Goal: Task Accomplishment & Management: Use online tool/utility

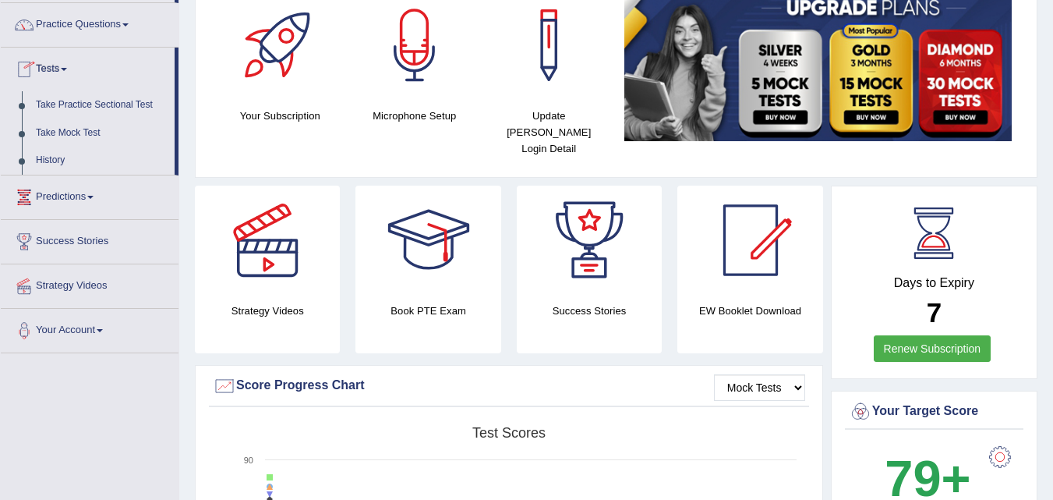
scroll to position [118, 0]
click at [49, 164] on link "History" at bounding box center [102, 161] width 146 height 28
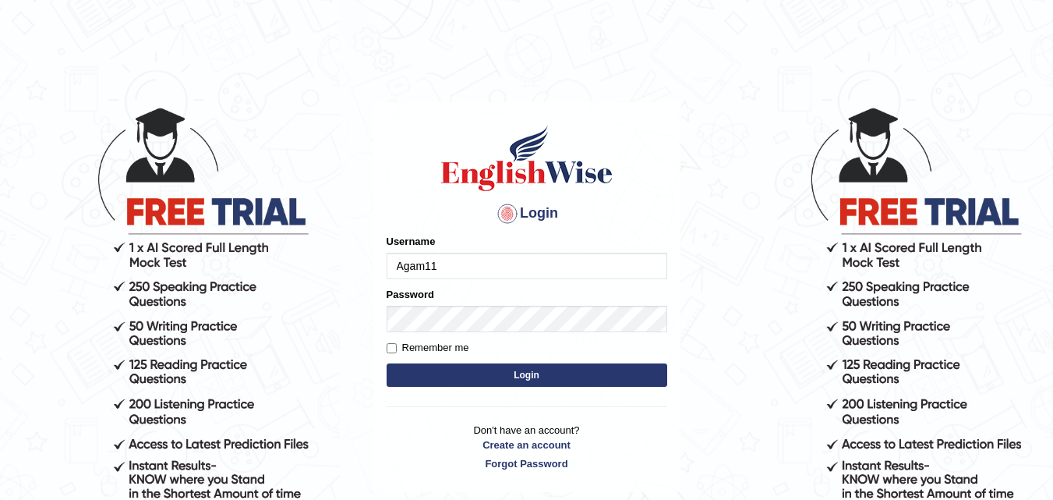
click at [387, 363] on button "Login" at bounding box center [527, 374] width 281 height 23
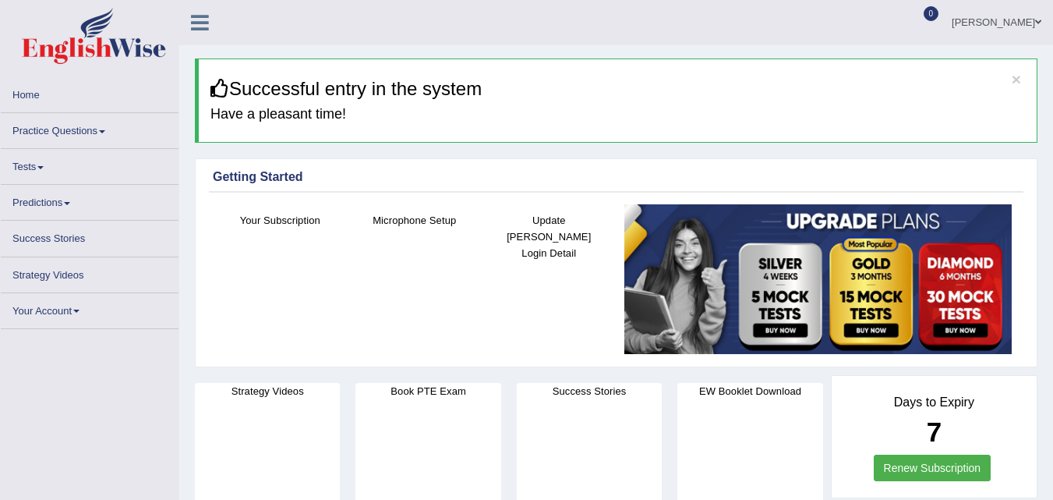
click at [31, 164] on link "Tests" at bounding box center [90, 164] width 178 height 30
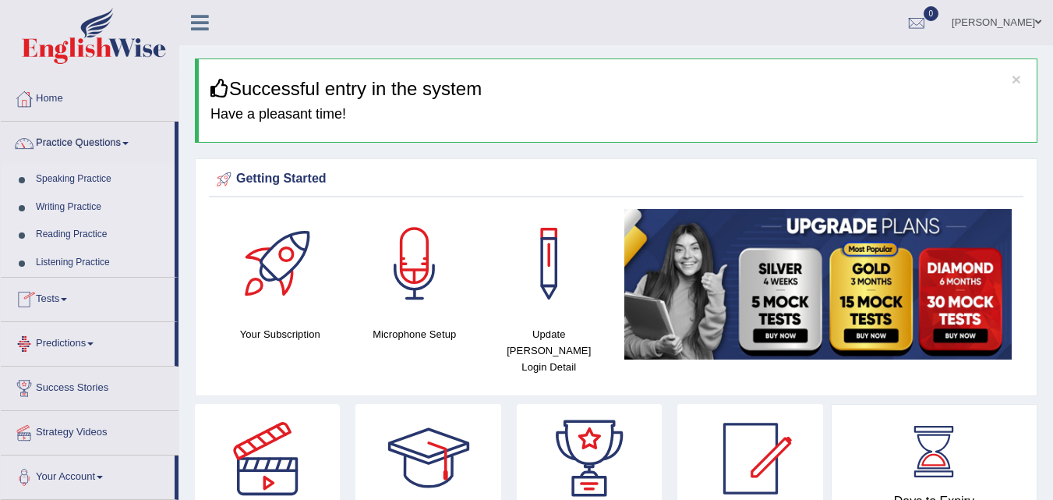
click at [60, 298] on link "Tests" at bounding box center [88, 296] width 174 height 39
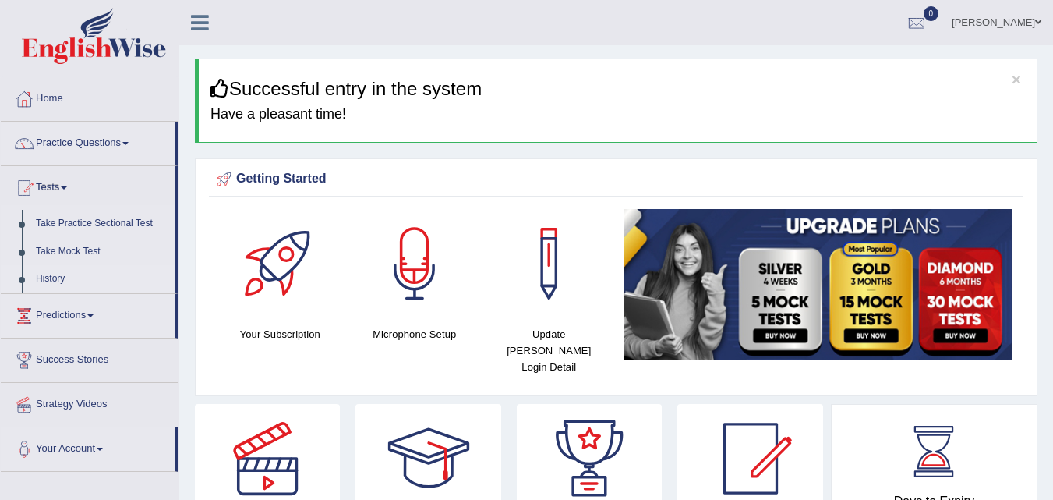
click at [65, 274] on link "History" at bounding box center [102, 279] width 146 height 28
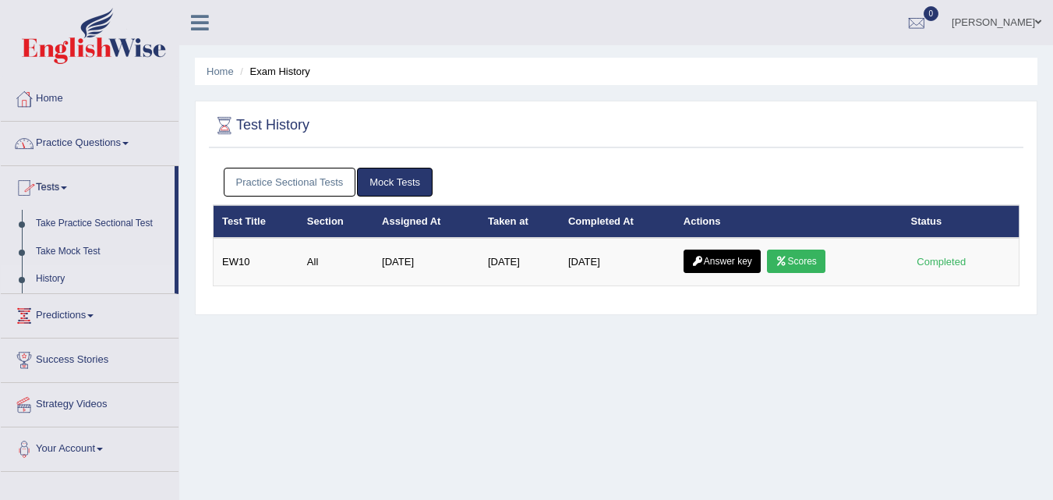
click at [301, 180] on link "Practice Sectional Tests" at bounding box center [290, 182] width 132 height 29
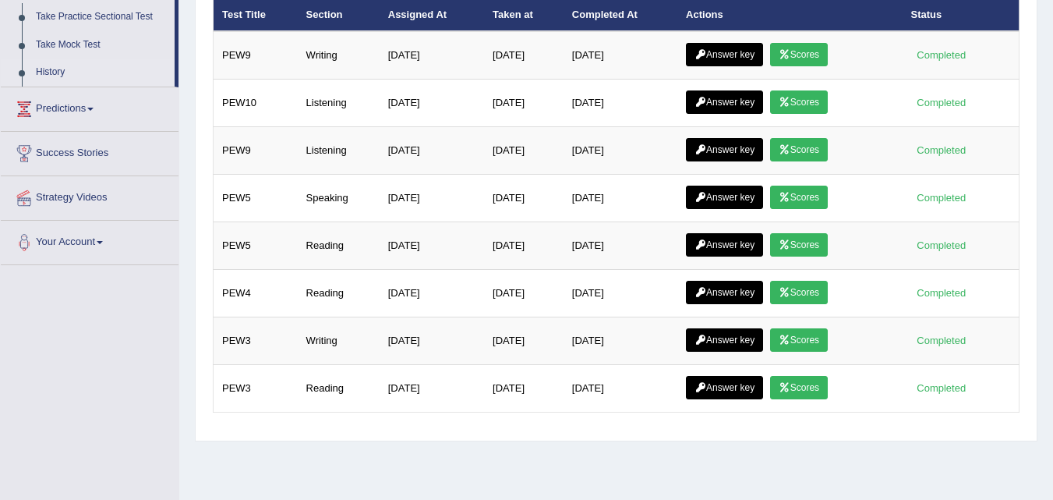
scroll to position [216, 0]
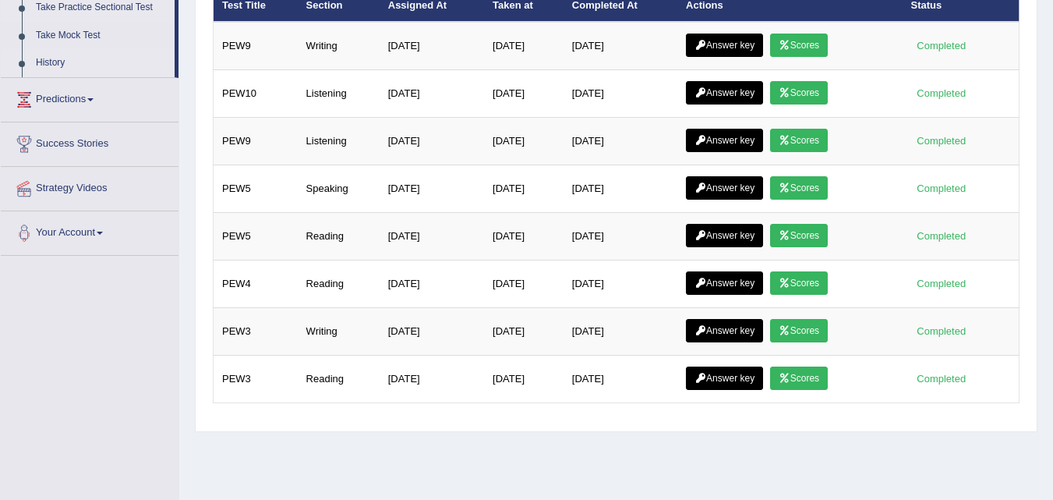
click at [98, 3] on link "Take Practice Sectional Test" at bounding box center [102, 8] width 146 height 28
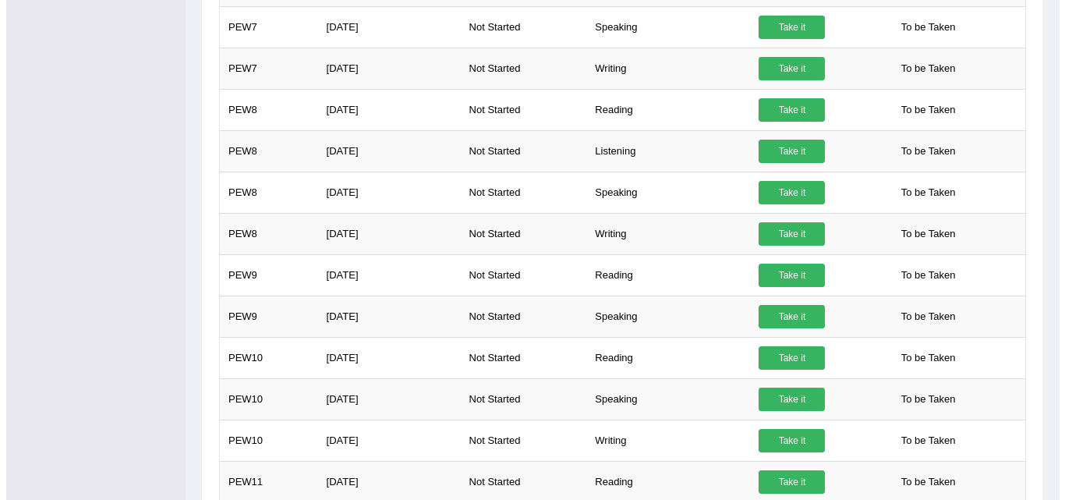
scroll to position [805, 0]
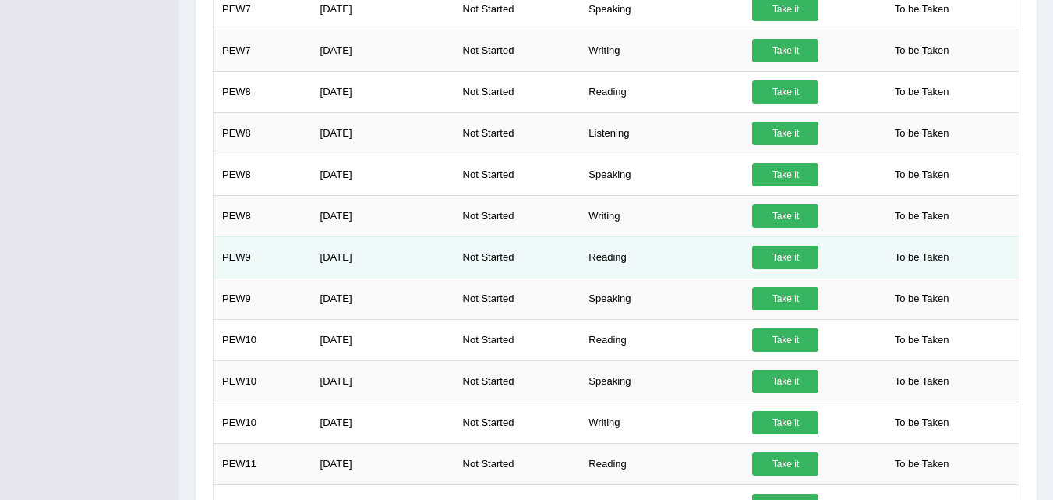
click at [787, 256] on link "Take it" at bounding box center [785, 257] width 66 height 23
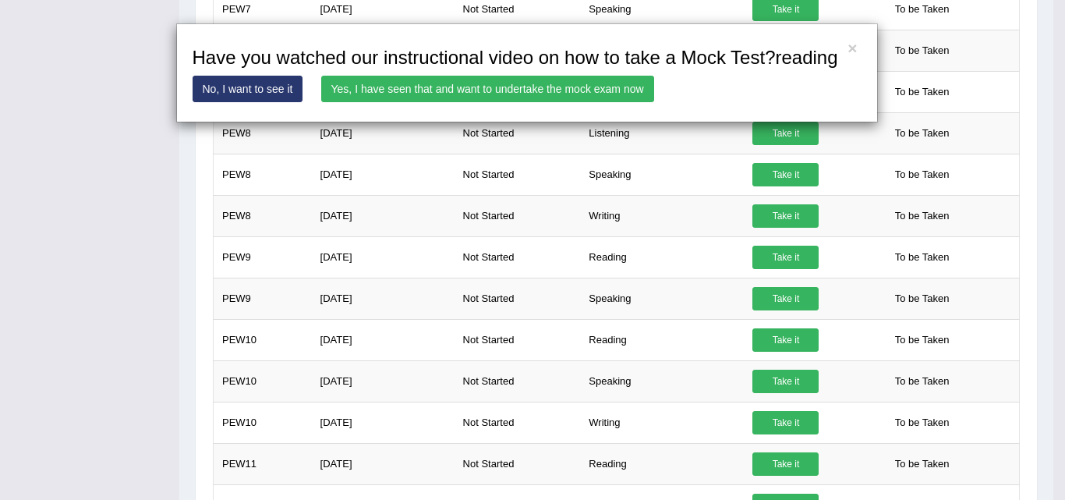
click at [507, 85] on link "Yes, I have seen that and want to undertake the mock exam now" at bounding box center [487, 89] width 333 height 26
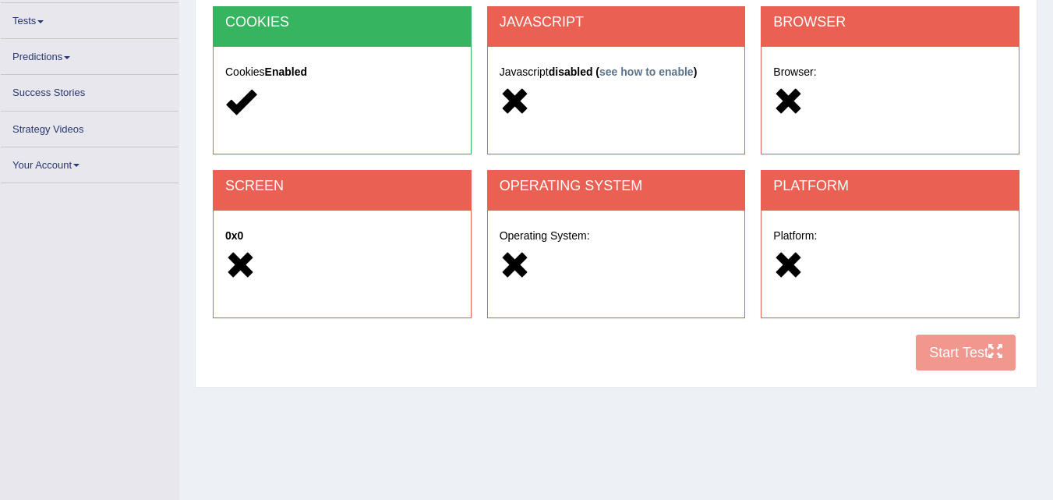
scroll to position [154, 0]
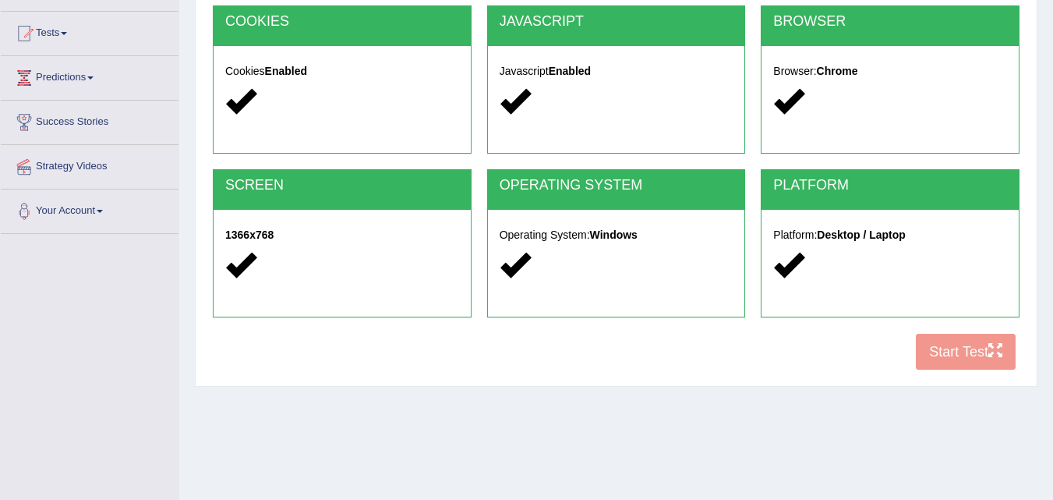
click at [606, 260] on div at bounding box center [617, 266] width 234 height 34
click at [955, 358] on button "Start Test" at bounding box center [966, 352] width 100 height 36
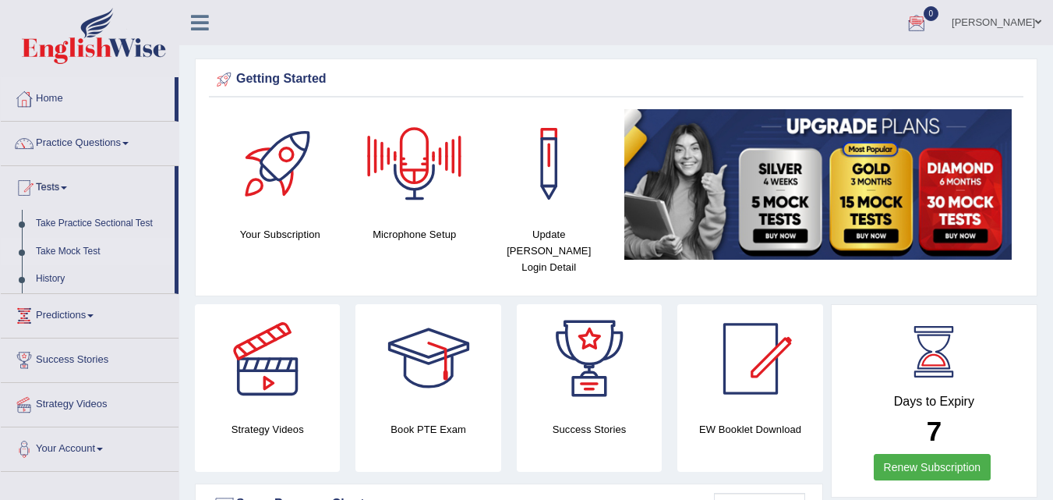
click at [55, 249] on link "Take Mock Test" at bounding box center [102, 252] width 146 height 28
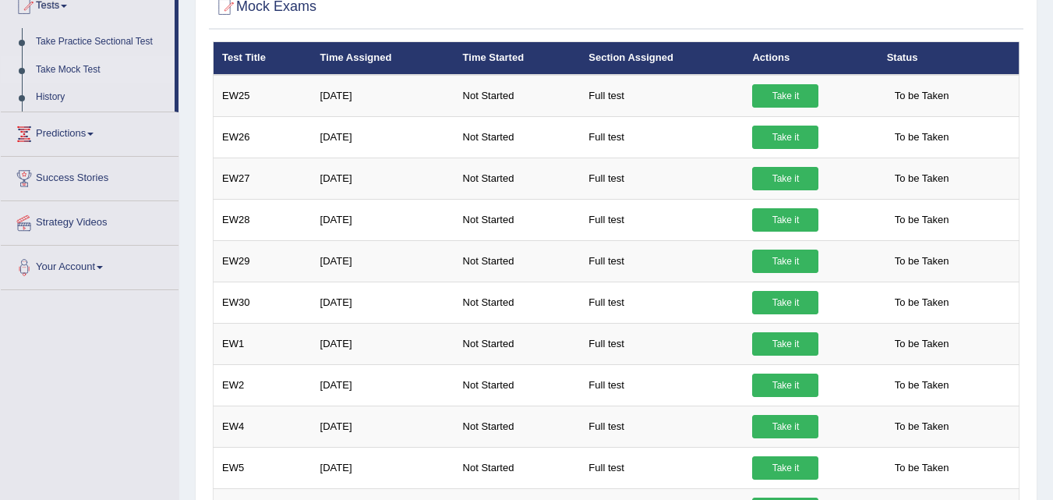
scroll to position [20, 0]
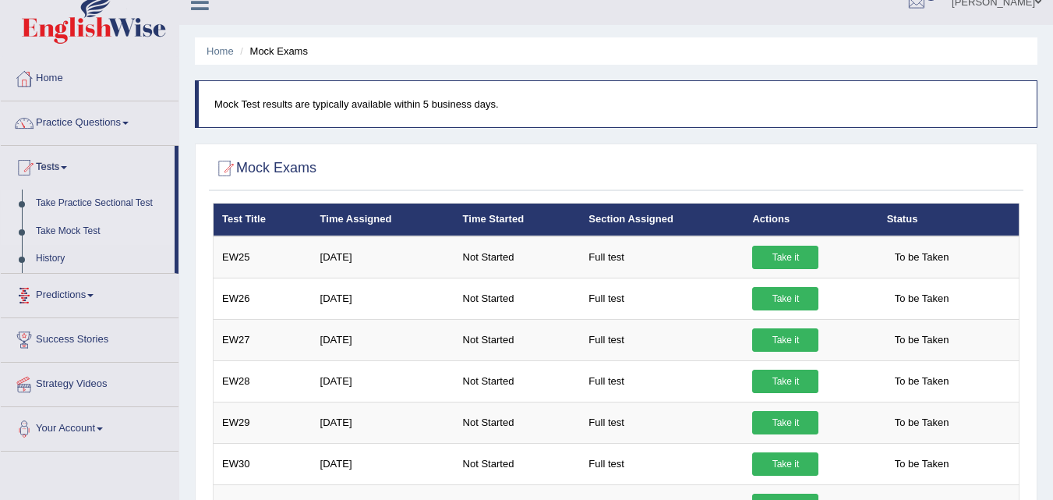
click at [93, 200] on link "Take Practice Sectional Test" at bounding box center [102, 203] width 146 height 28
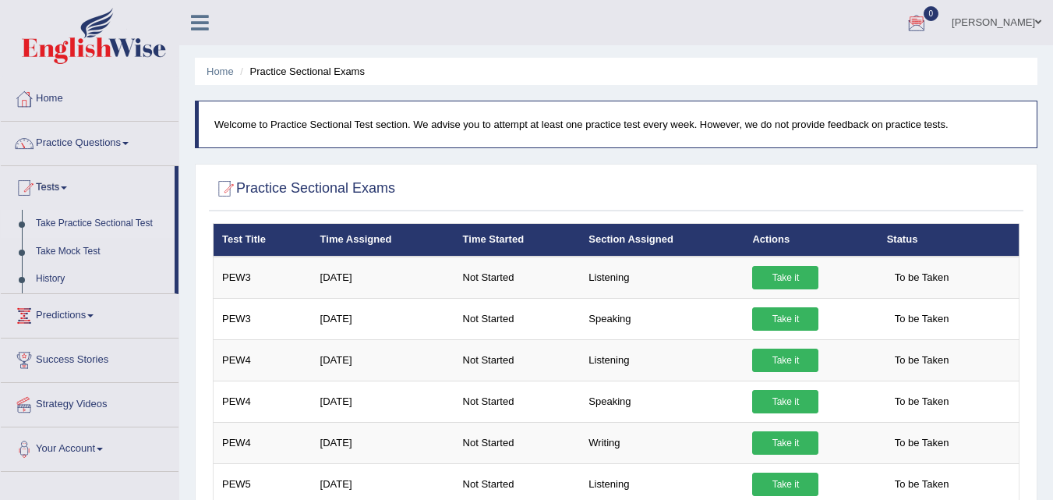
click at [860, 182] on div at bounding box center [616, 189] width 807 height 32
click at [928, 32] on div at bounding box center [916, 23] width 23 height 23
click at [843, 69] on strong "See All Alerts" at bounding box center [817, 65] width 69 height 12
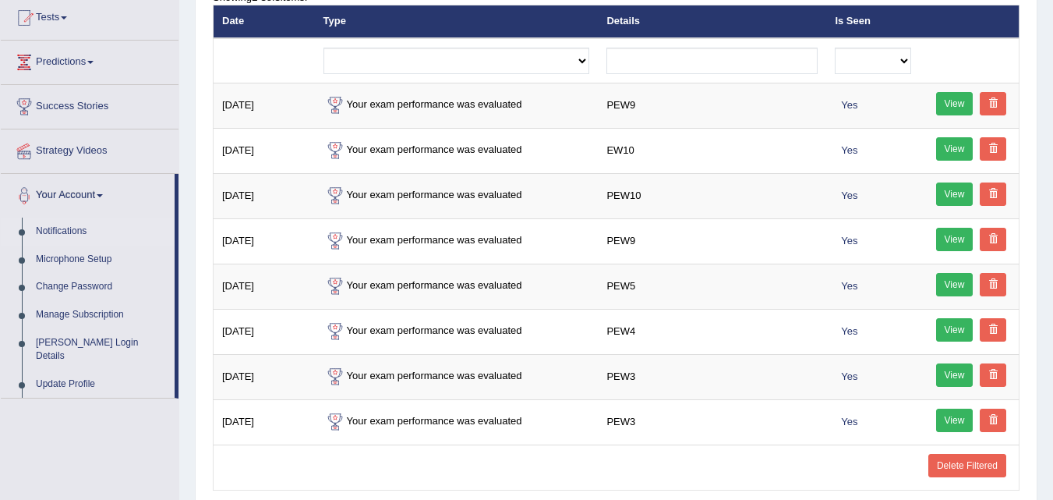
scroll to position [169, 0]
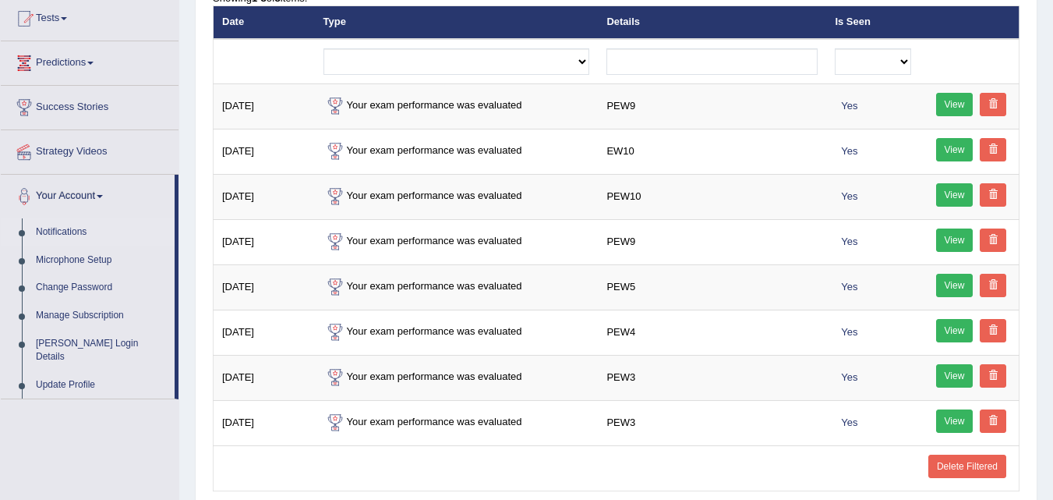
click at [67, 37] on li "Tests Take Practice Sectional Test Take Mock Test History" at bounding box center [90, 19] width 178 height 44
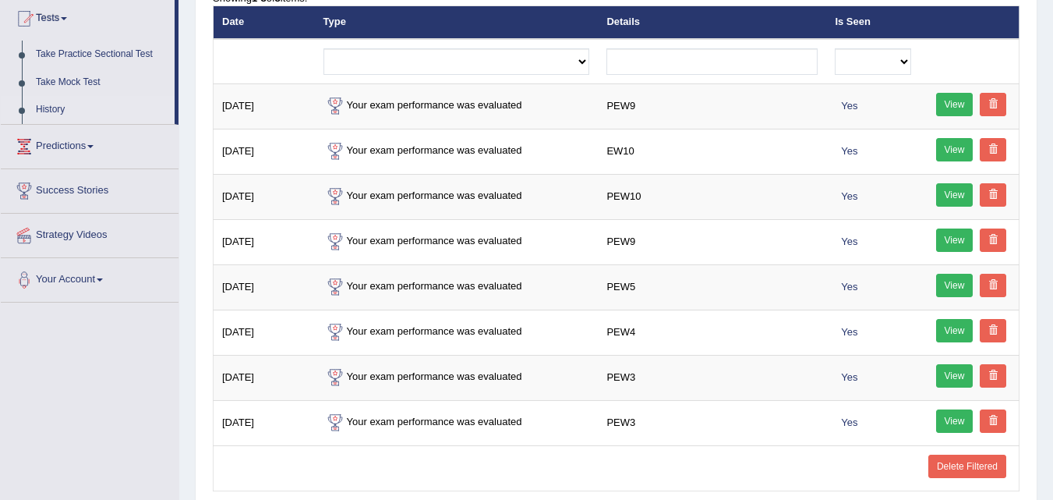
click at [55, 101] on link "History" at bounding box center [102, 110] width 146 height 28
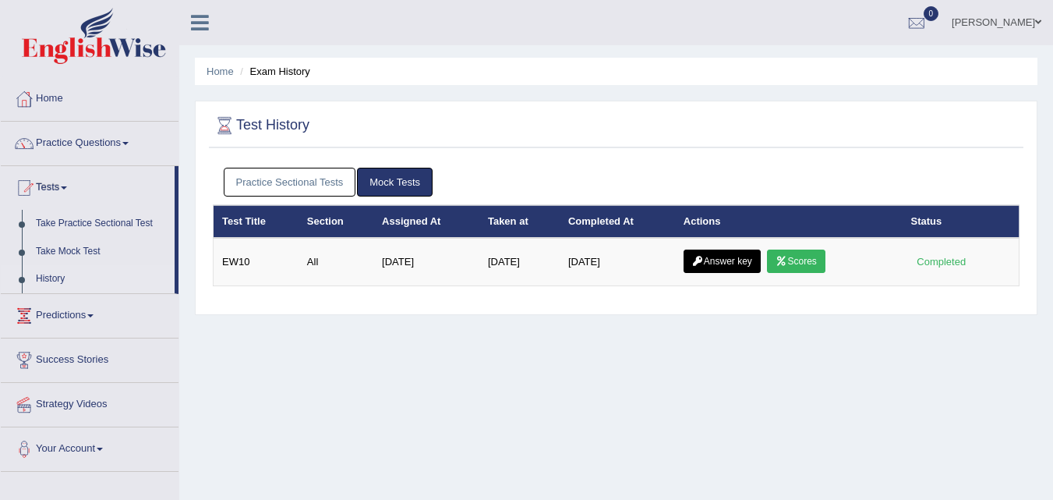
click at [275, 169] on link "Practice Sectional Tests" at bounding box center [290, 182] width 132 height 29
click at [277, 176] on link "Practice Sectional Tests" at bounding box center [290, 182] width 132 height 29
click at [270, 178] on link "Practice Sectional Tests" at bounding box center [290, 182] width 132 height 29
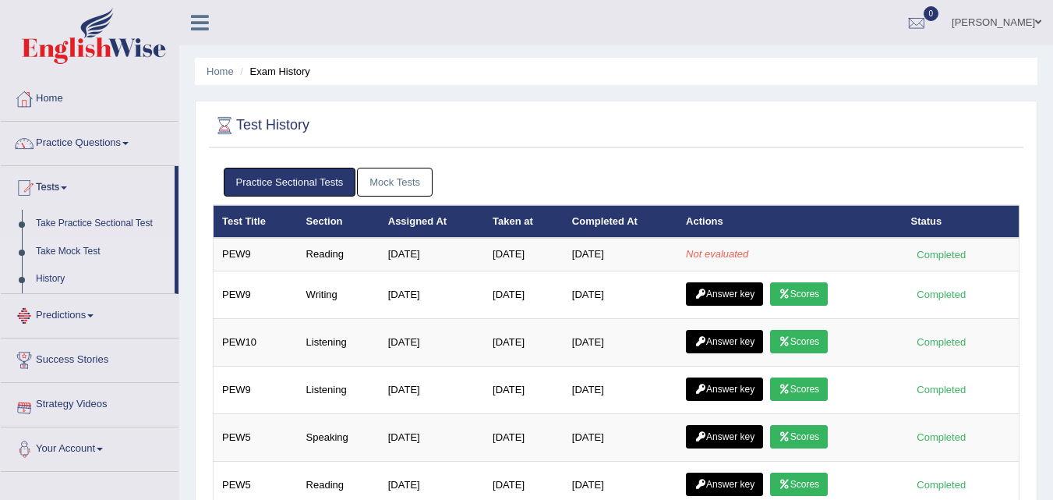
click at [89, 249] on link "Take Mock Test" at bounding box center [102, 252] width 146 height 28
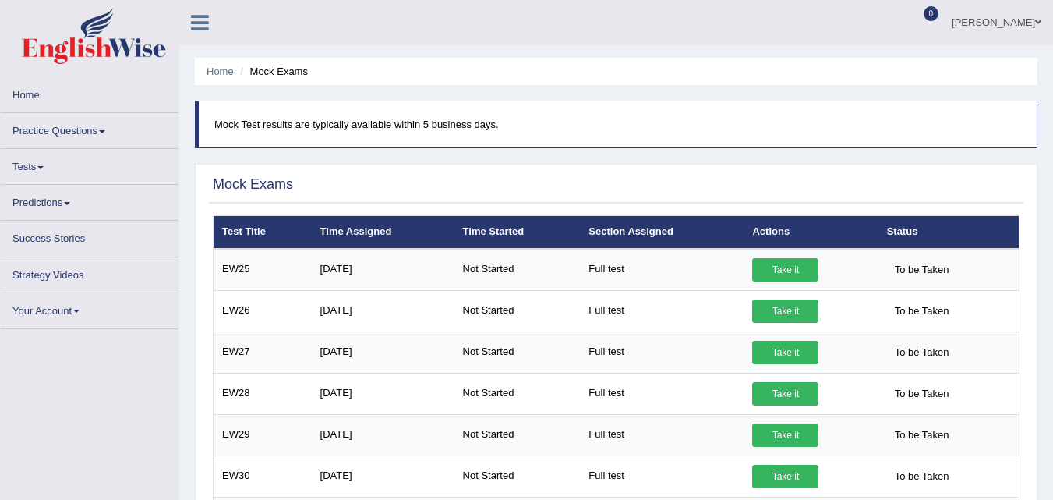
click at [45, 178] on link "Tests" at bounding box center [90, 164] width 178 height 30
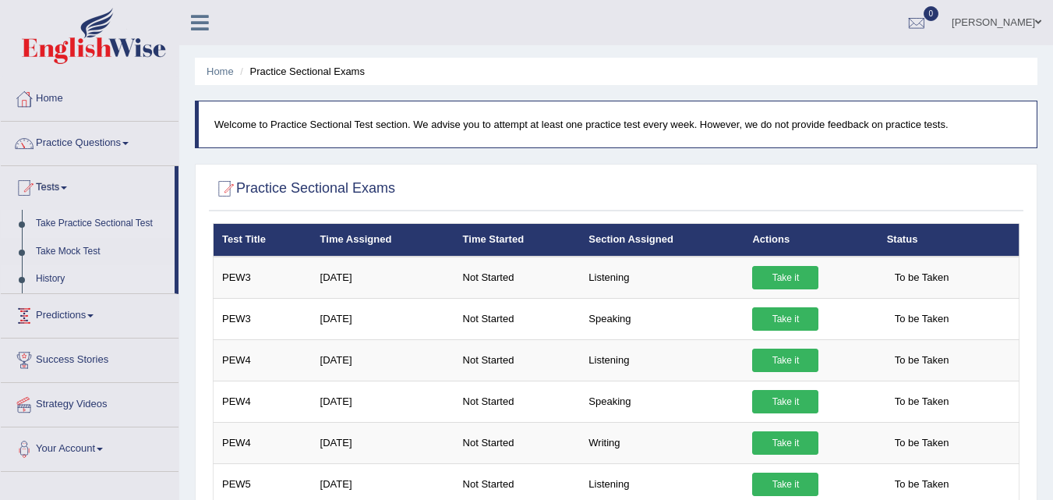
click at [57, 278] on link "History" at bounding box center [102, 279] width 146 height 28
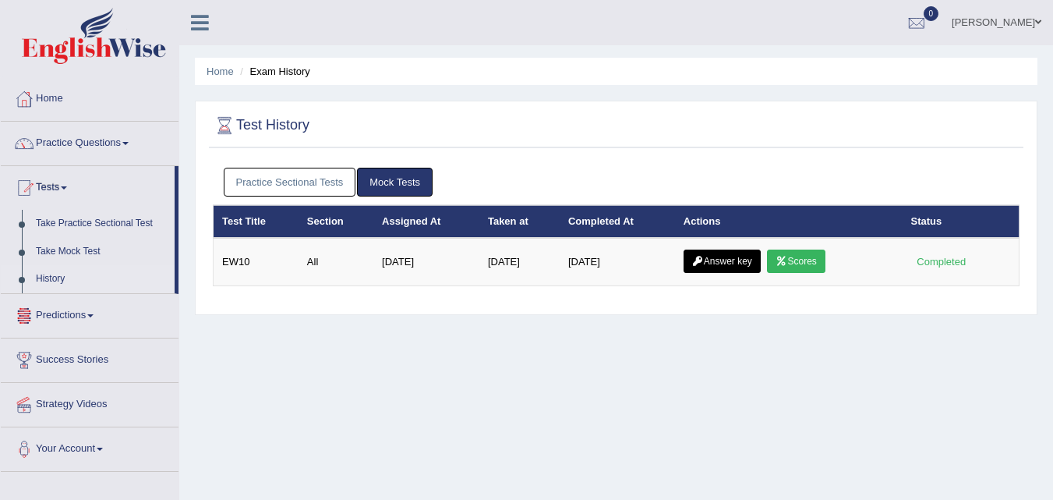
click at [327, 174] on link "Practice Sectional Tests" at bounding box center [290, 182] width 132 height 29
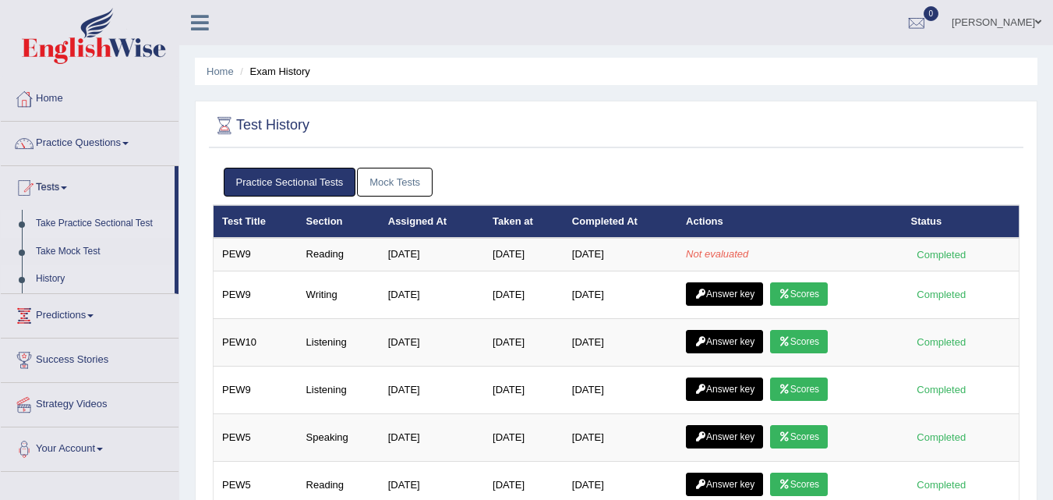
click at [83, 226] on link "Take Practice Sectional Test" at bounding box center [102, 224] width 146 height 28
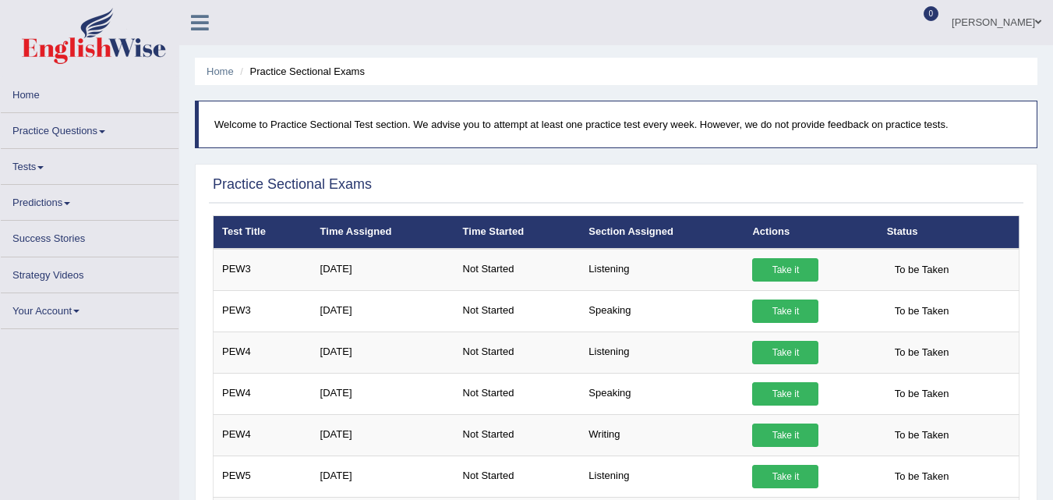
click at [39, 168] on link "Tests" at bounding box center [90, 164] width 178 height 30
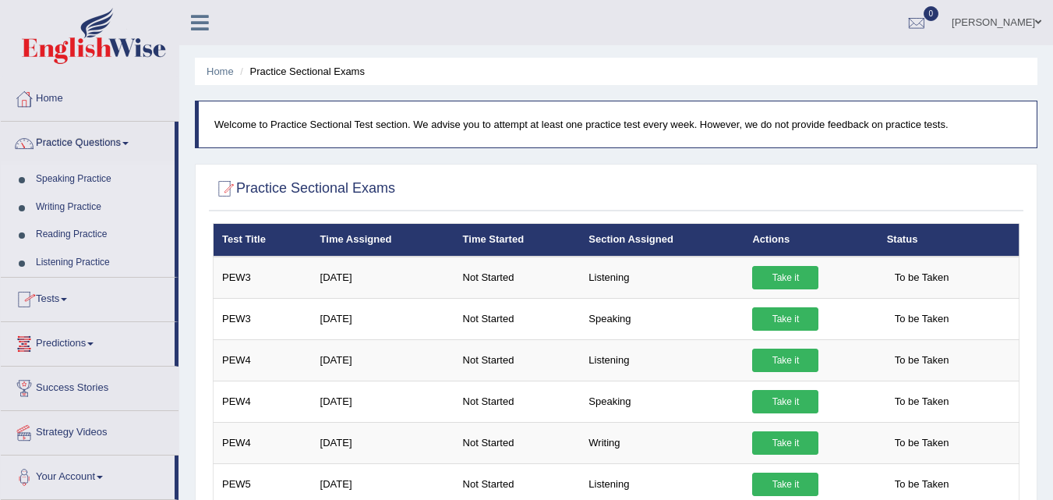
click at [58, 305] on link "Tests" at bounding box center [88, 296] width 174 height 39
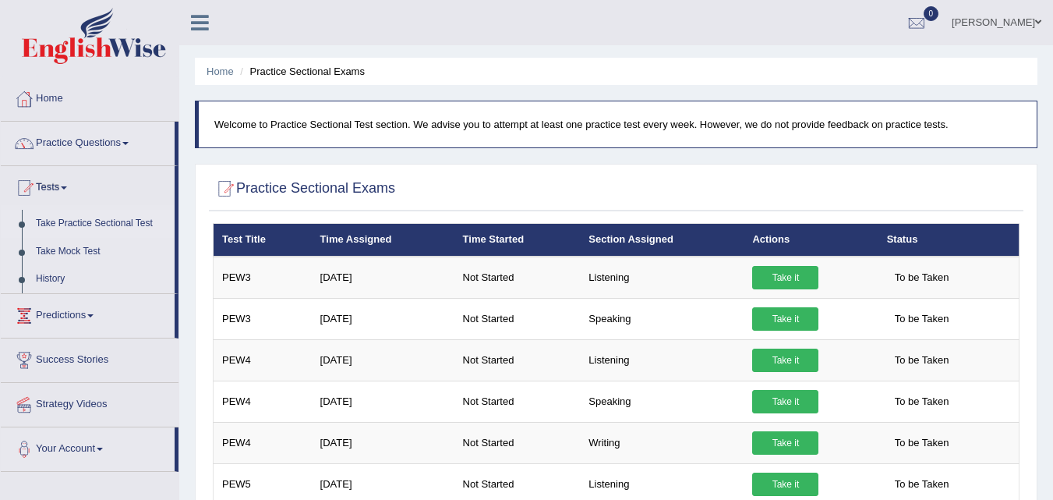
click at [122, 224] on link "Take Practice Sectional Test" at bounding box center [102, 224] width 146 height 28
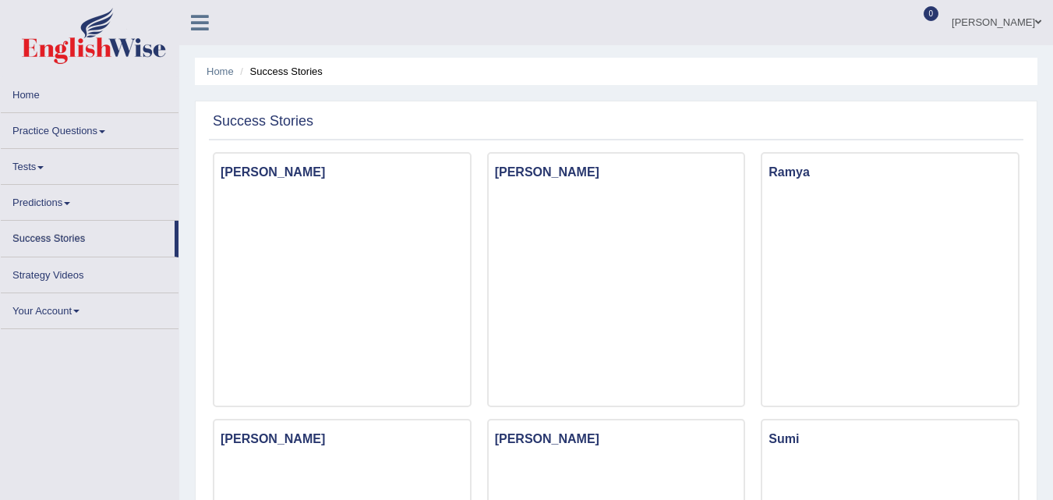
click at [41, 172] on link "Tests" at bounding box center [90, 164] width 178 height 30
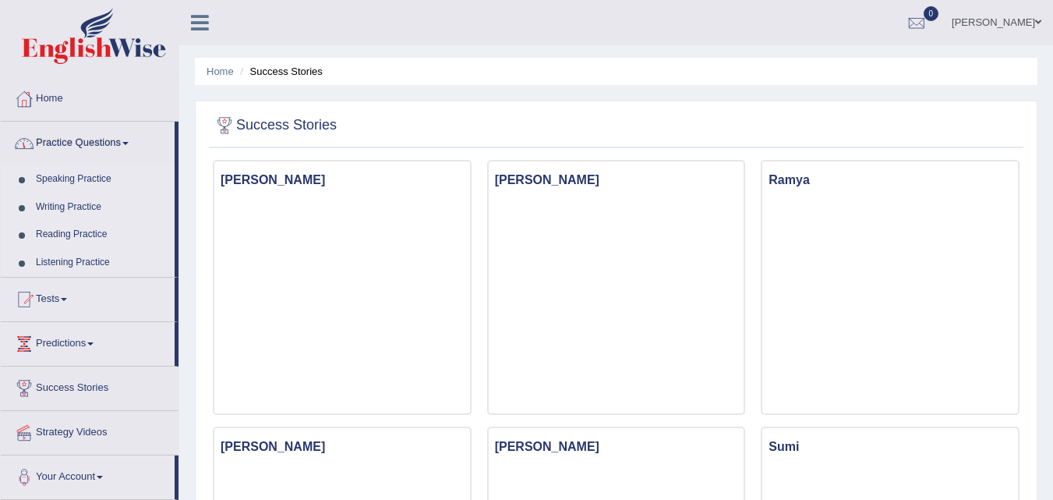
click at [62, 297] on link "Tests" at bounding box center [88, 296] width 174 height 39
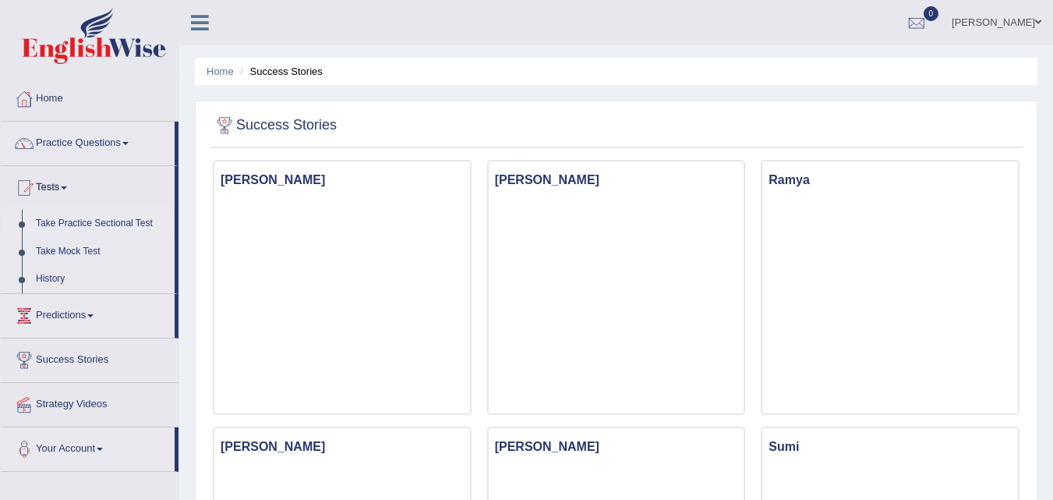
click at [121, 220] on link "Take Practice Sectional Test" at bounding box center [102, 224] width 146 height 28
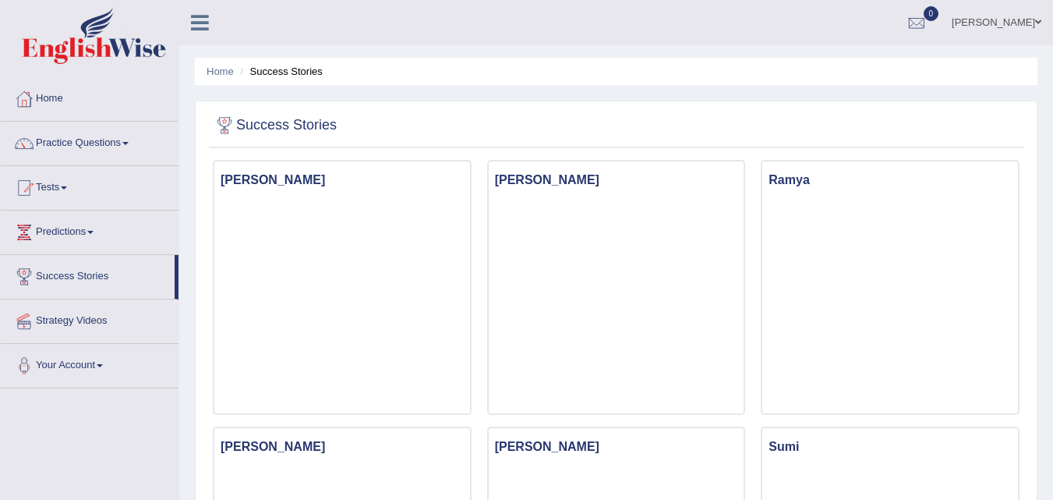
click at [1053, 16] on html "Toggle navigation Home Practice Questions Speaking Practice Read Aloud Repeat S…" at bounding box center [526, 250] width 1053 height 500
click at [62, 175] on link "Tests" at bounding box center [90, 185] width 178 height 39
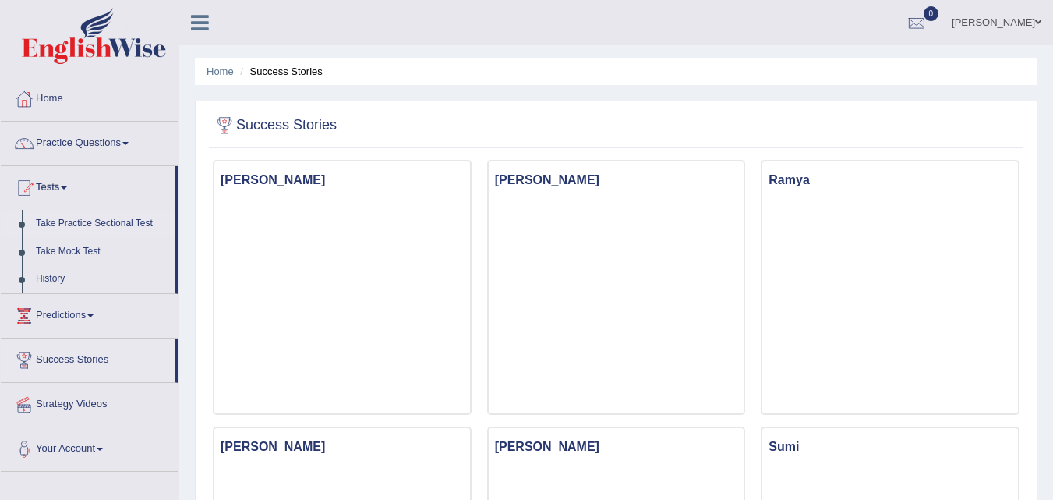
click at [80, 222] on link "Take Practice Sectional Test" at bounding box center [102, 224] width 146 height 28
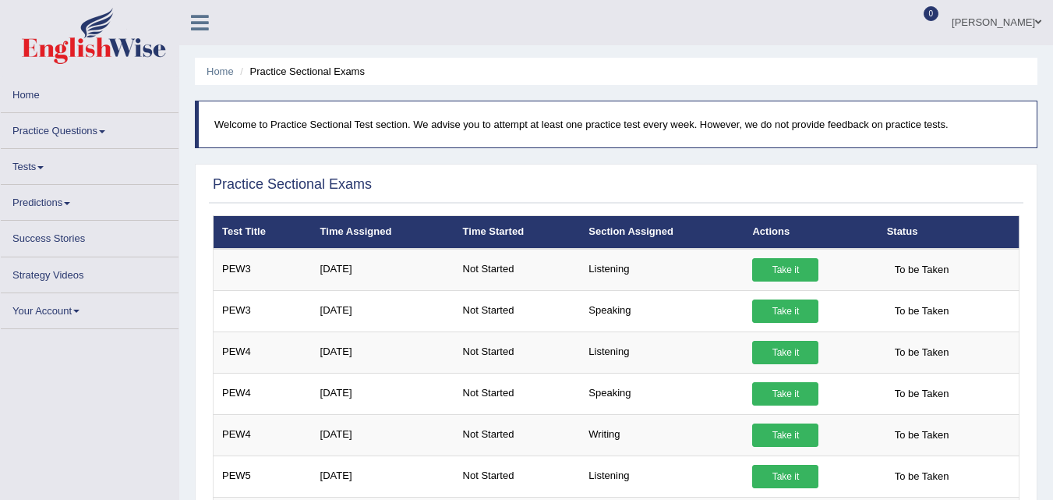
click at [44, 170] on link "Tests" at bounding box center [90, 164] width 178 height 30
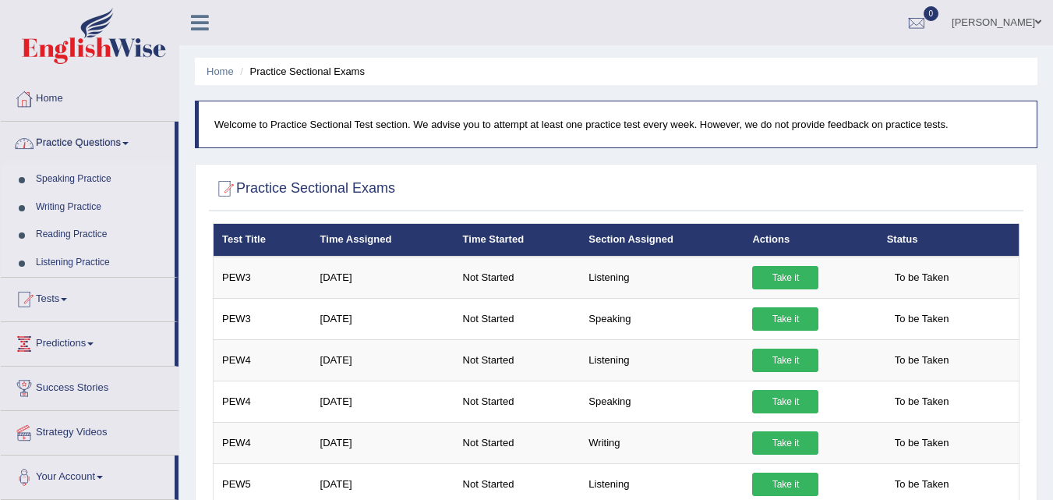
click at [65, 303] on link "Tests" at bounding box center [88, 296] width 174 height 39
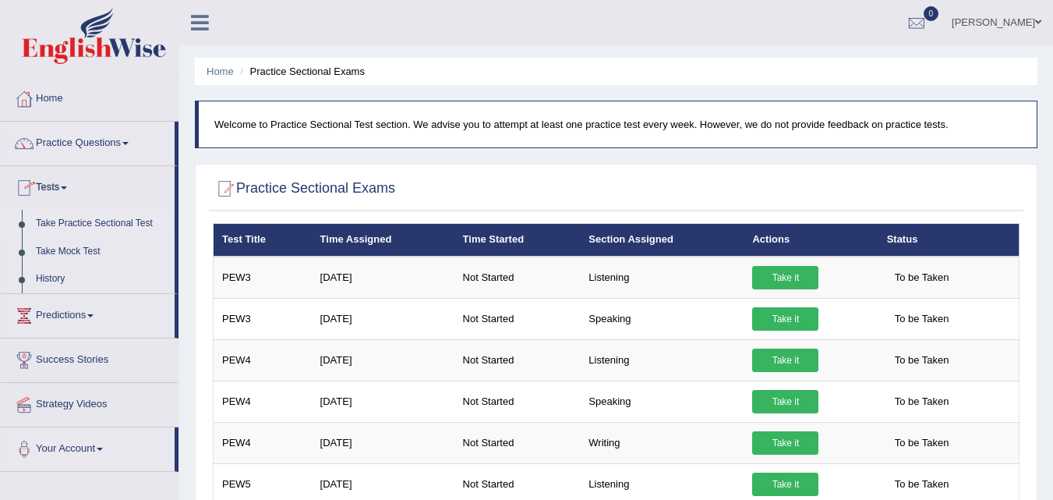
click at [61, 223] on link "Take Practice Sectional Test" at bounding box center [102, 224] width 146 height 28
click at [80, 221] on link "Take Practice Sectional Test" at bounding box center [102, 224] width 146 height 28
click at [118, 214] on link "Take Practice Sectional Test" at bounding box center [102, 224] width 146 height 28
click at [93, 215] on link "Take Practice Sectional Test" at bounding box center [102, 224] width 146 height 28
click at [60, 220] on link "Take Practice Sectional Test" at bounding box center [102, 224] width 146 height 28
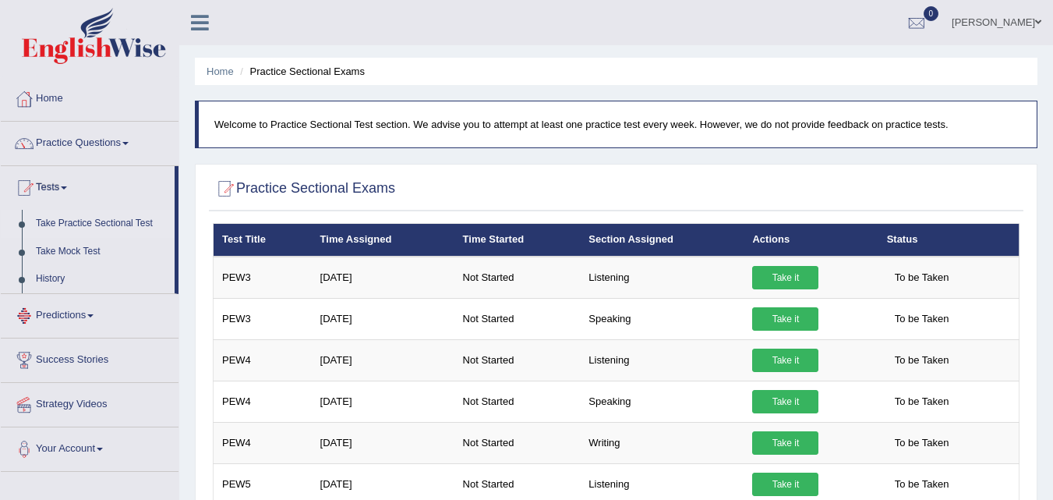
click at [46, 222] on link "Take Practice Sectional Test" at bounding box center [102, 224] width 146 height 28
click at [216, 71] on link "Home" at bounding box center [220, 71] width 27 height 12
